Goal: Browse casually: Explore the website without a specific task or goal

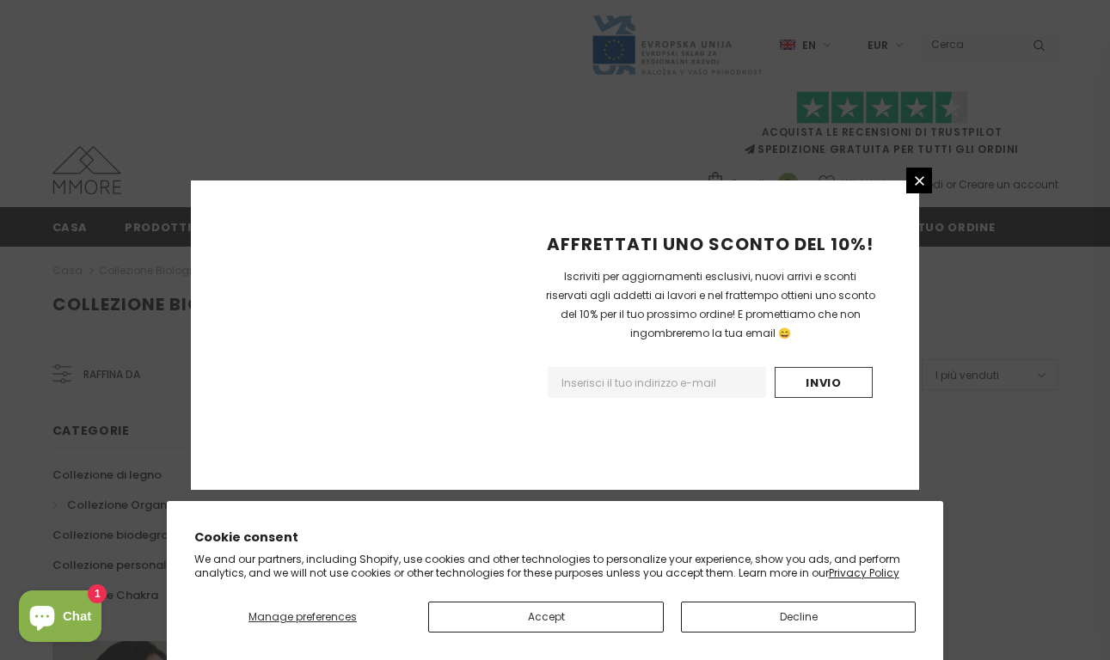
scroll to position [1137, 0]
